Goal: Task Accomplishment & Management: Use online tool/utility

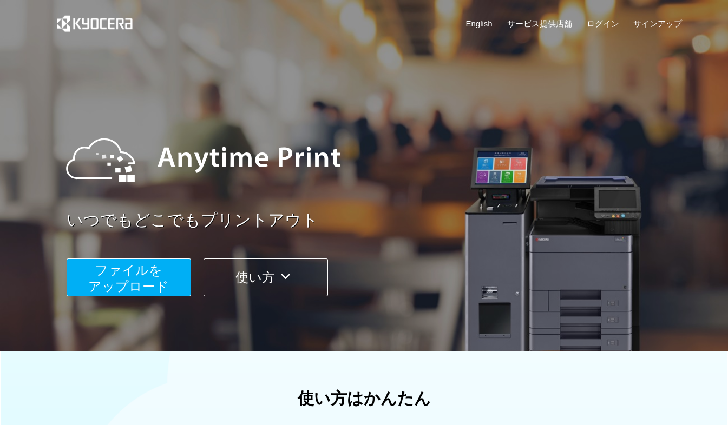
click at [268, 281] on button "使い方" at bounding box center [265, 278] width 124 height 38
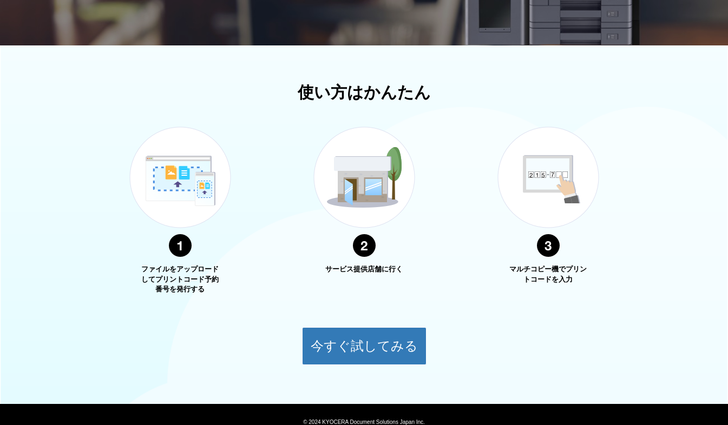
scroll to position [352, 0]
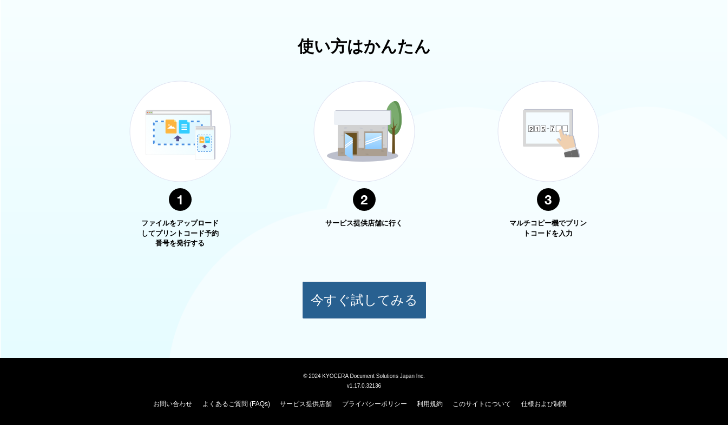
click at [347, 308] on button "今すぐ試してみる" at bounding box center [364, 300] width 124 height 38
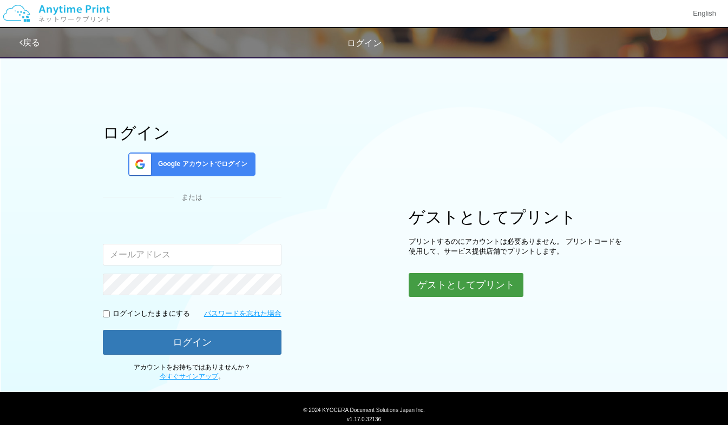
click at [474, 290] on button "ゲストとしてプリント" at bounding box center [466, 285] width 115 height 24
click at [457, 286] on button "ゲストとしてプリント" at bounding box center [466, 285] width 115 height 24
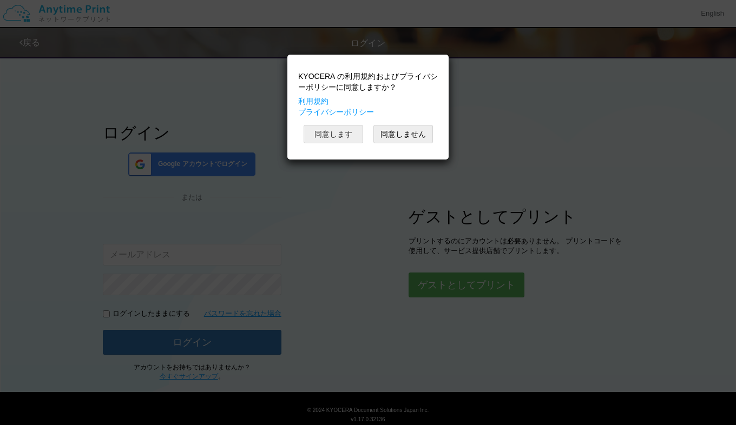
click at [332, 139] on button "同意します" at bounding box center [334, 134] width 60 height 18
click at [346, 137] on button "同意します" at bounding box center [334, 134] width 60 height 18
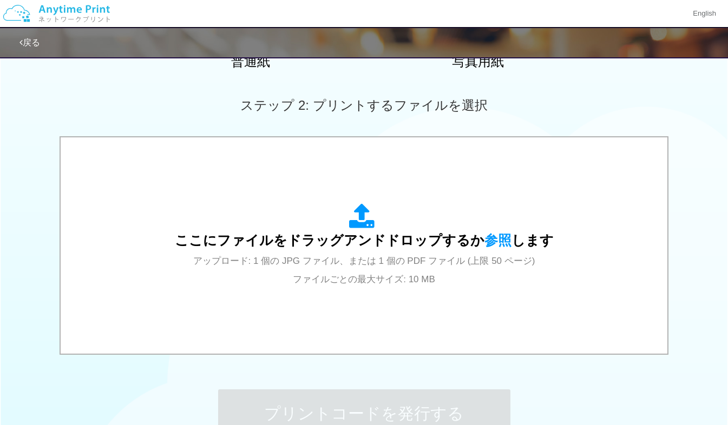
scroll to position [275, 0]
click at [492, 242] on span "参照" at bounding box center [497, 239] width 27 height 15
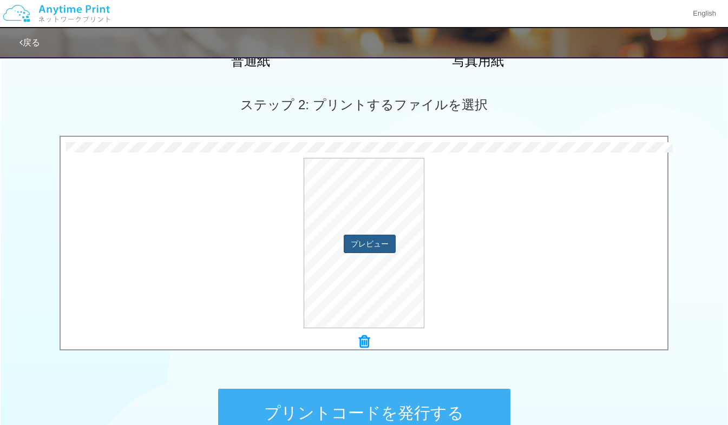
click at [367, 247] on button "プレビュー" at bounding box center [370, 244] width 52 height 18
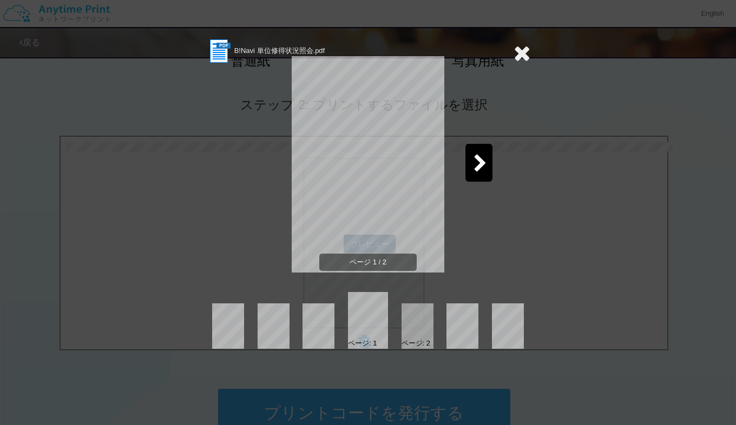
click at [483, 161] on icon at bounding box center [481, 164] width 14 height 19
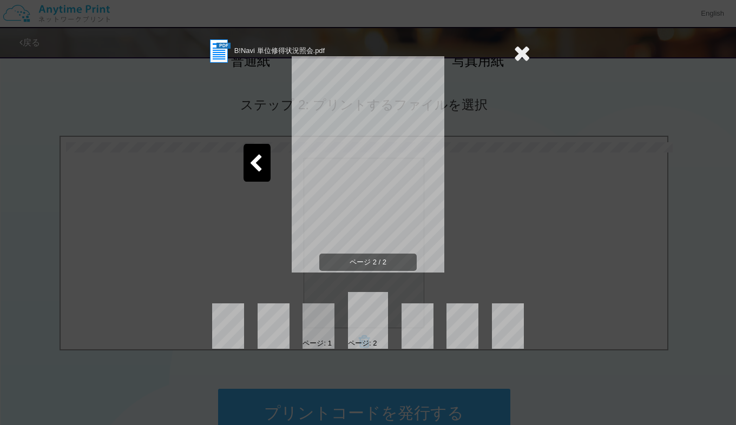
click at [518, 56] on icon at bounding box center [522, 53] width 17 height 22
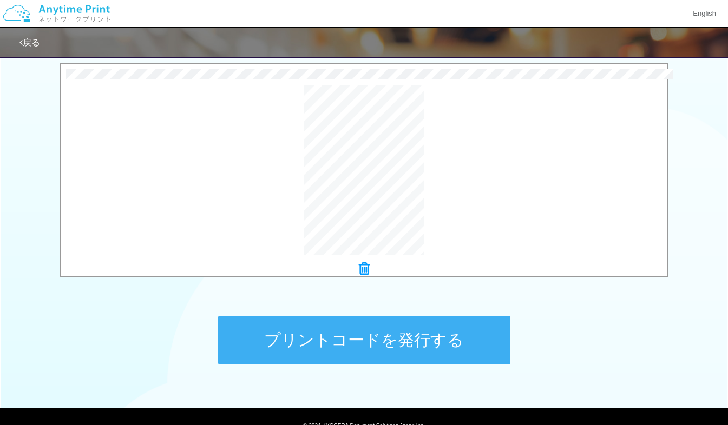
scroll to position [398, 0]
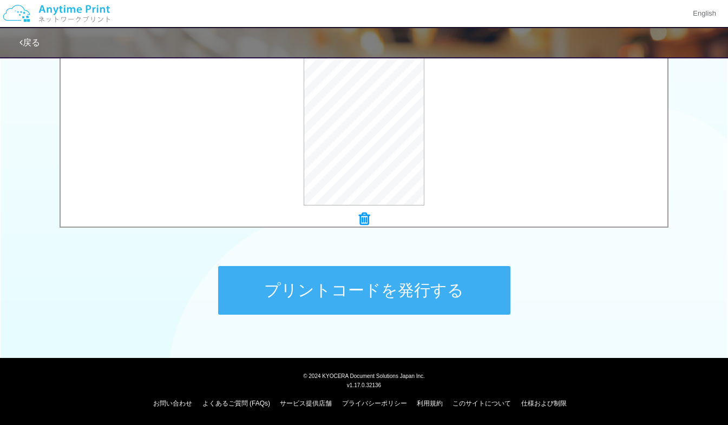
click at [407, 299] on button "プリントコードを発行する" at bounding box center [364, 290] width 292 height 49
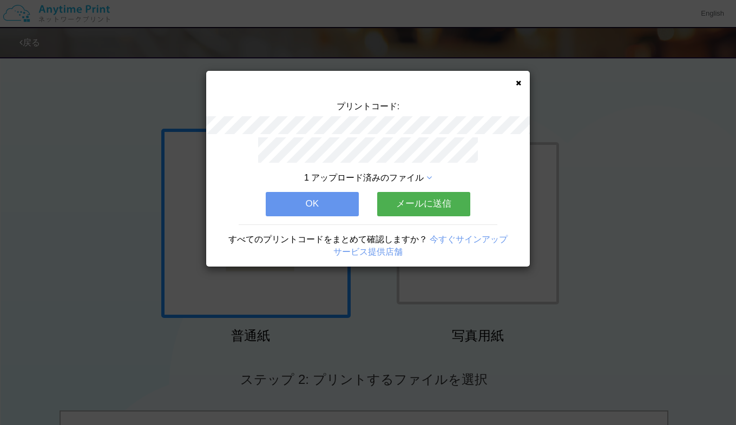
click at [430, 174] on icon at bounding box center [428, 178] width 5 height 9
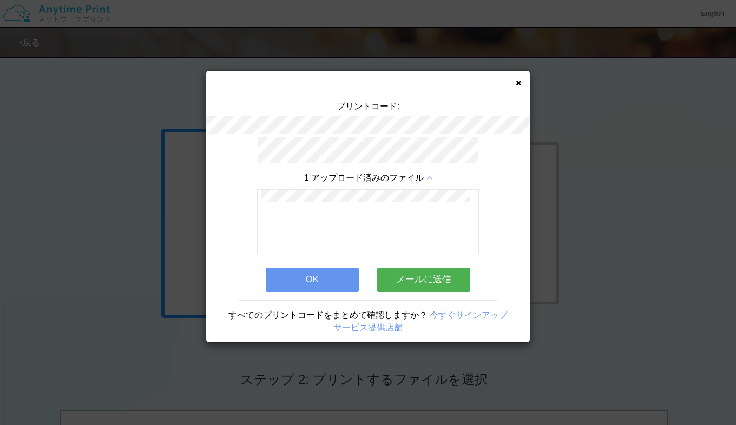
click at [427, 174] on icon at bounding box center [428, 178] width 5 height 9
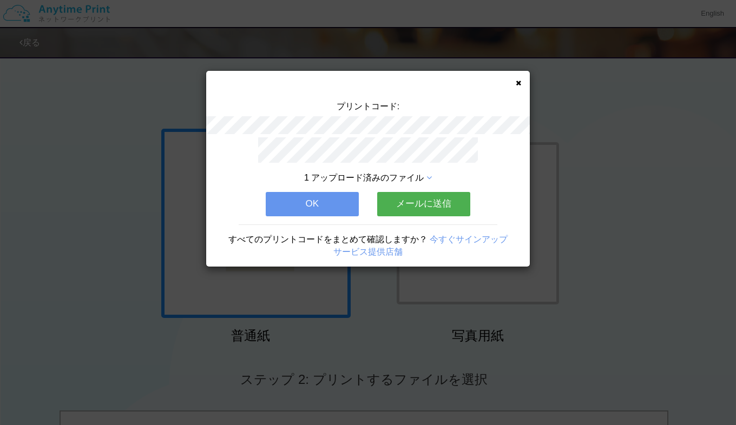
click at [330, 197] on button "OK" at bounding box center [312, 204] width 93 height 24
